Goal: Navigation & Orientation: Find specific page/section

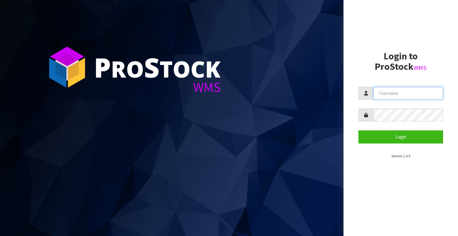
click at [397, 87] on input "text" at bounding box center [408, 93] width 70 height 13
type input "[EMAIL_ADDRESS][DOMAIN_NAME]"
click at [410, 144] on section "Login to ProStock WMS [EMAIL_ADDRESS][DOMAIN_NAME] Login Version 1.0.0" at bounding box center [400, 105] width 85 height 108
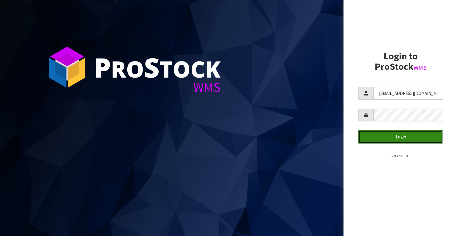
click at [401, 138] on button "Login" at bounding box center [400, 136] width 85 height 13
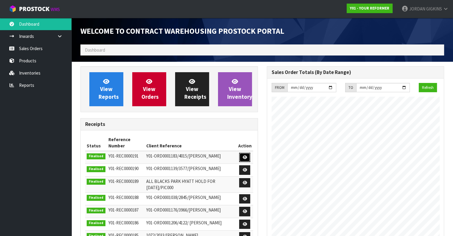
click at [248, 156] on link at bounding box center [244, 158] width 11 height 10
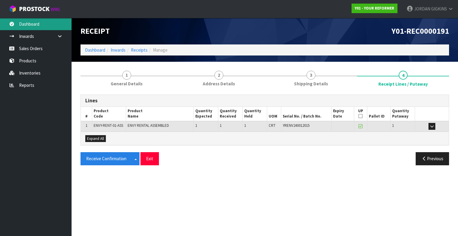
click at [41, 23] on link "Dashboard" at bounding box center [36, 24] width 72 height 12
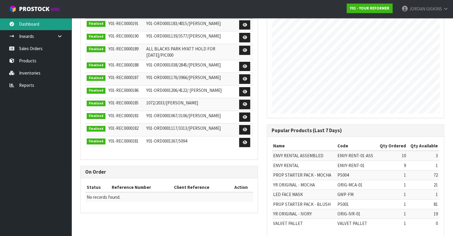
scroll to position [145, 0]
